Goal: Information Seeking & Learning: Find specific fact

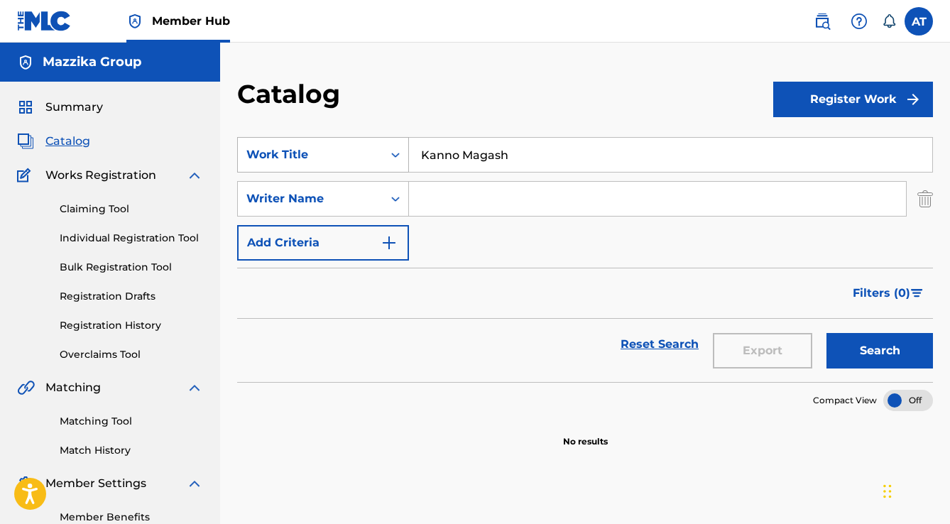
click at [258, 145] on div "SearchWithCriteriaa093a445-9a63-4cd4-a0c8-2ac5b2902c99 Work Title Kanno Magash" at bounding box center [585, 154] width 696 height 35
click at [826, 333] on button "Search" at bounding box center [879, 350] width 106 height 35
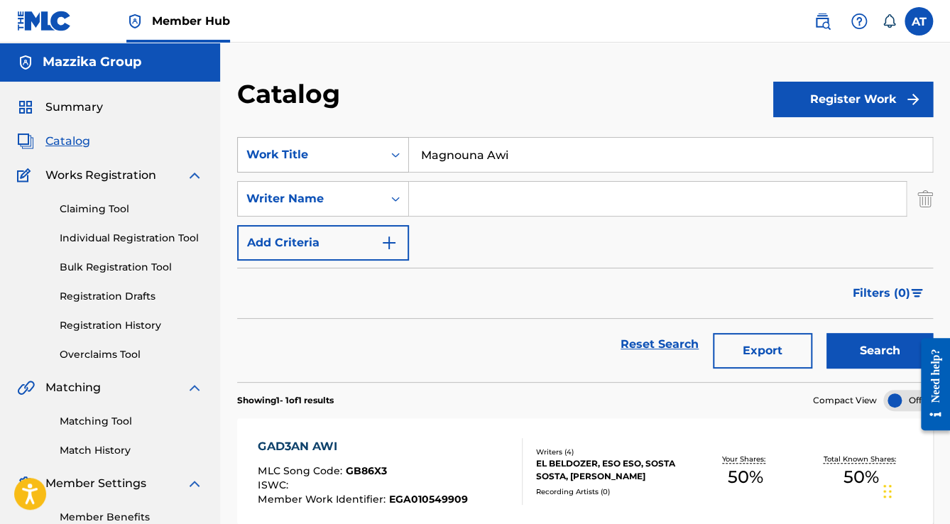
drag, startPoint x: 511, startPoint y: 150, endPoint x: 382, endPoint y: 156, distance: 129.3
click at [382, 156] on div "SearchWithCriteriaa093a445-9a63-4cd4-a0c8-2ac5b2902c99 Work Title Magnouna Awi" at bounding box center [585, 154] width 696 height 35
paste input "[PERSON_NAME] [PERSON_NAME]"
type input "[PERSON_NAME] [PERSON_NAME]"
drag, startPoint x: 566, startPoint y: 150, endPoint x: 284, endPoint y: 154, distance: 281.8
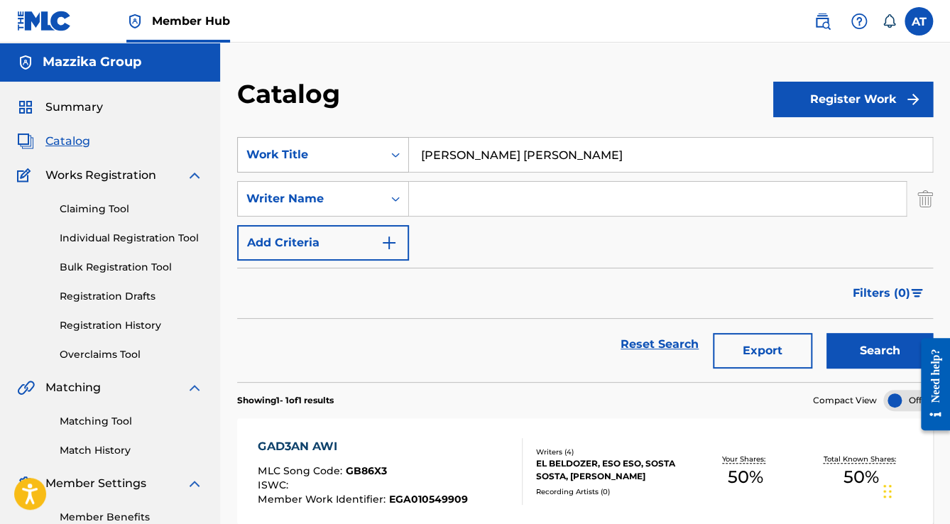
click at [304, 154] on div "SearchWithCriteriaa093a445-9a63-4cd4-a0c8-2ac5b2902c99 Work Title [PERSON_NAME]…" at bounding box center [585, 154] width 696 height 35
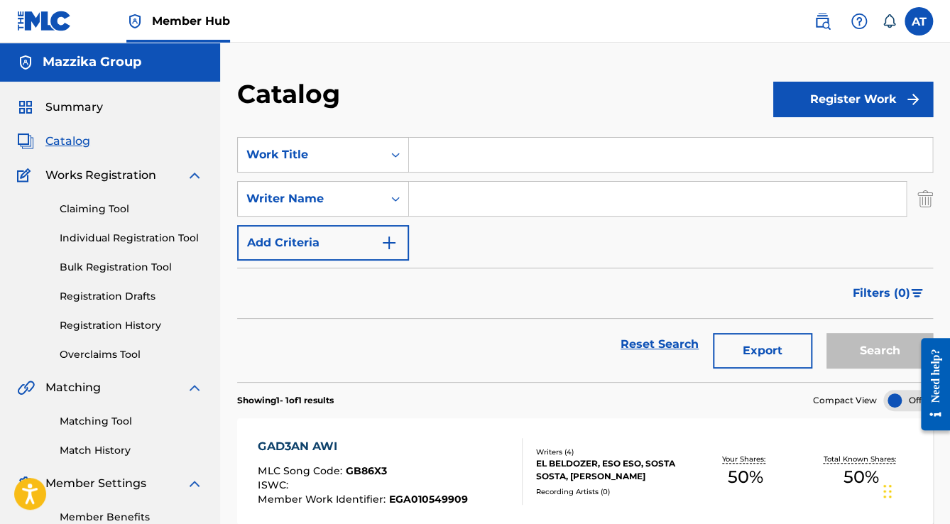
click at [454, 188] on input "Search Form" at bounding box center [657, 199] width 497 height 34
paste input "[PERSON_NAME] [PERSON_NAME]"
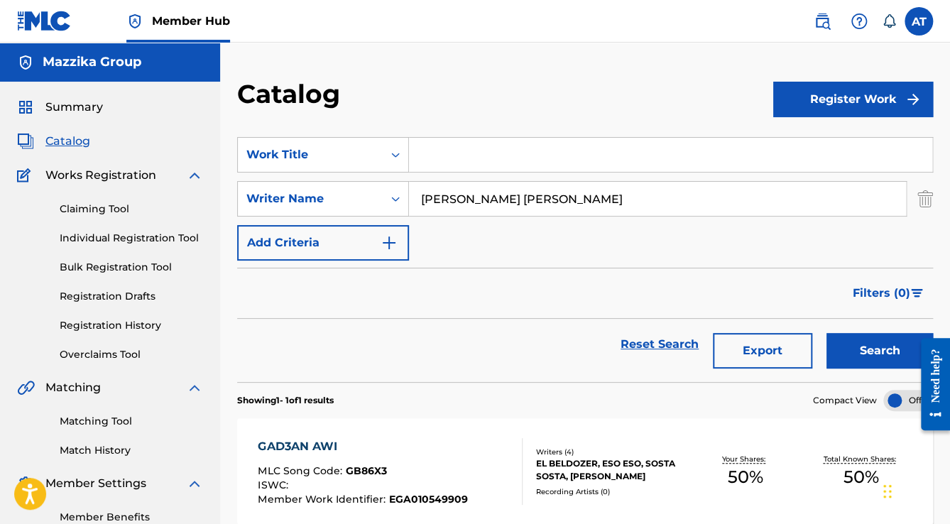
type input "[PERSON_NAME] [PERSON_NAME]"
click at [826, 333] on button "Search" at bounding box center [879, 350] width 106 height 35
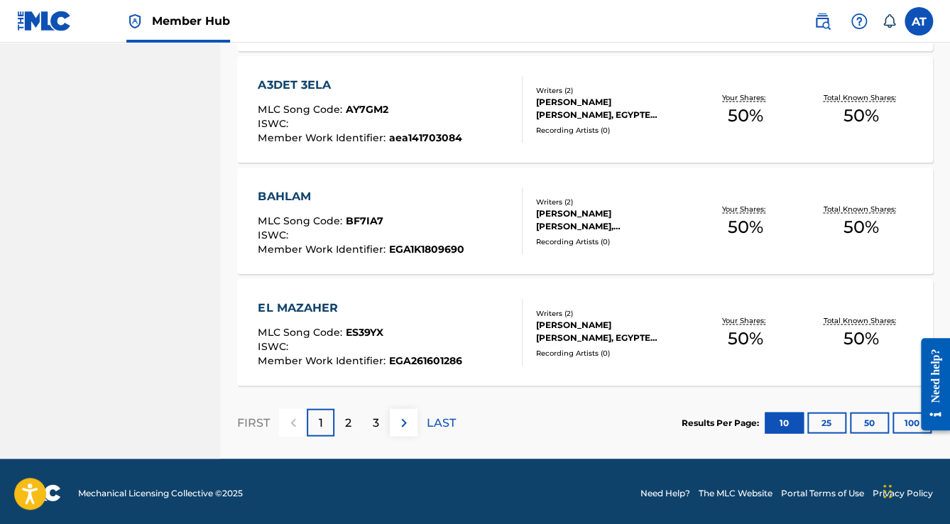
scroll to position [1144, 0]
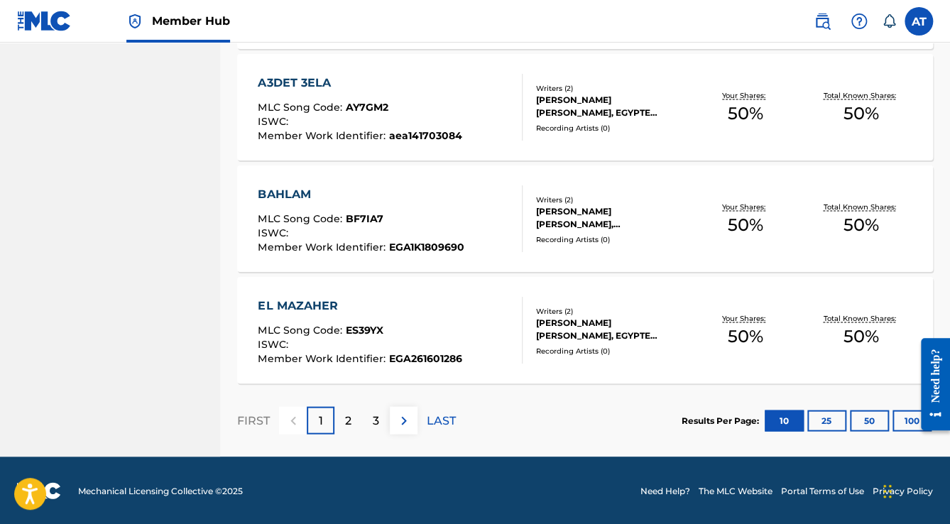
click at [911, 425] on div at bounding box center [930, 384] width 40 height 114
drag, startPoint x: 910, startPoint y: 415, endPoint x: 1817, endPoint y: 740, distance: 963.7
click at [910, 415] on div at bounding box center [930, 384] width 40 height 114
click at [906, 413] on button "100" at bounding box center [911, 420] width 39 height 21
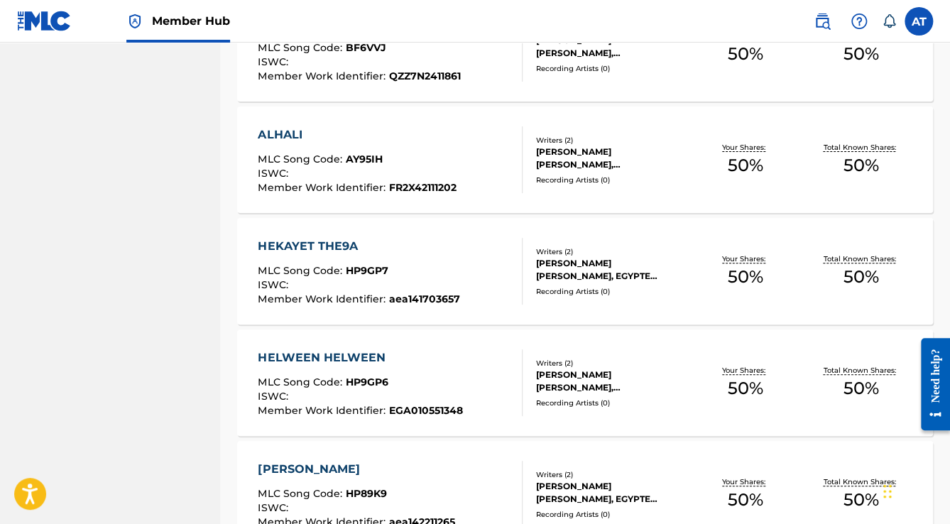
scroll to position [4949, 0]
